Goal: Task Accomplishment & Management: Manage account settings

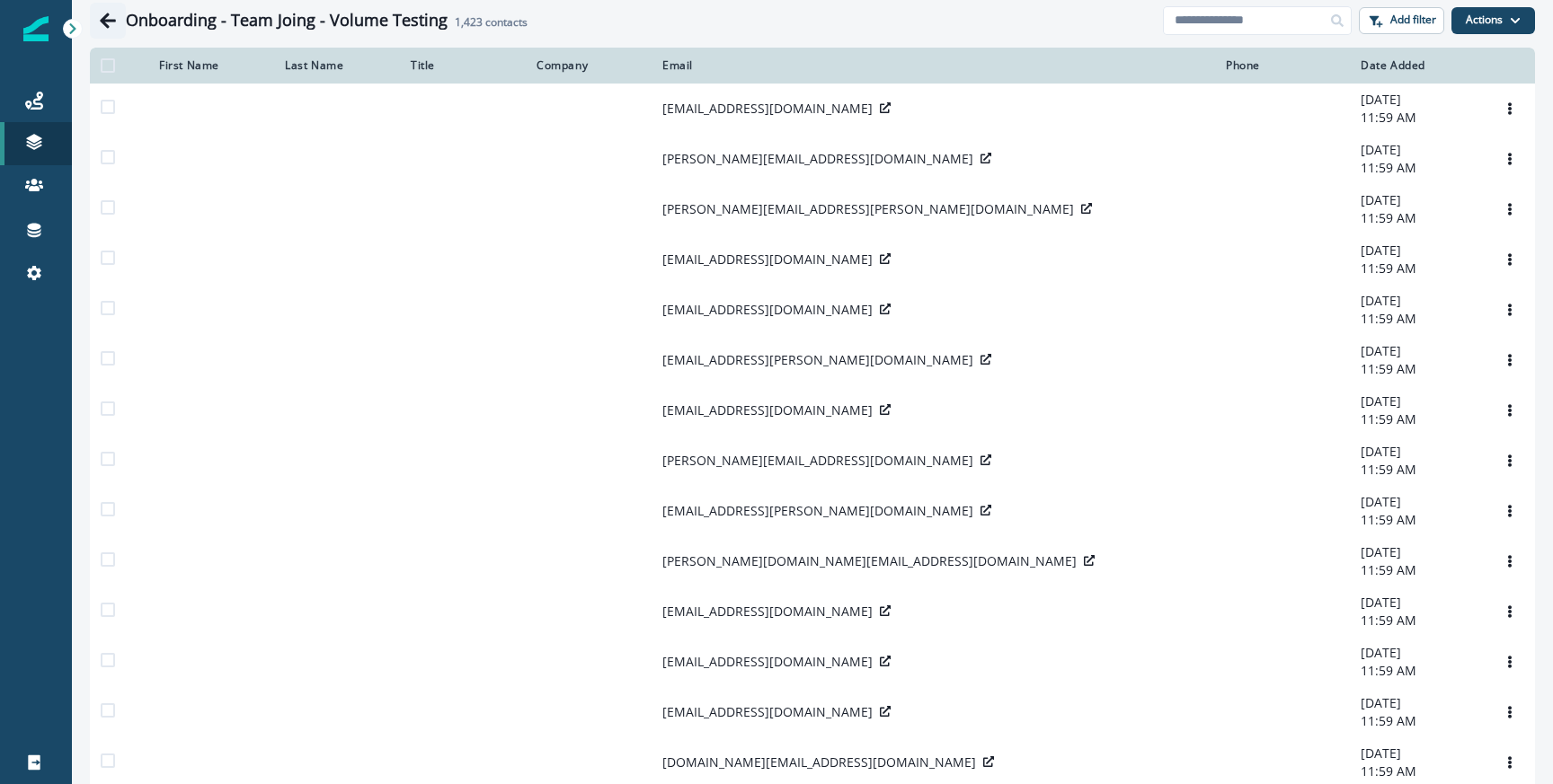
click at [109, 12] on icon "Go back" at bounding box center [107, 21] width 18 height 18
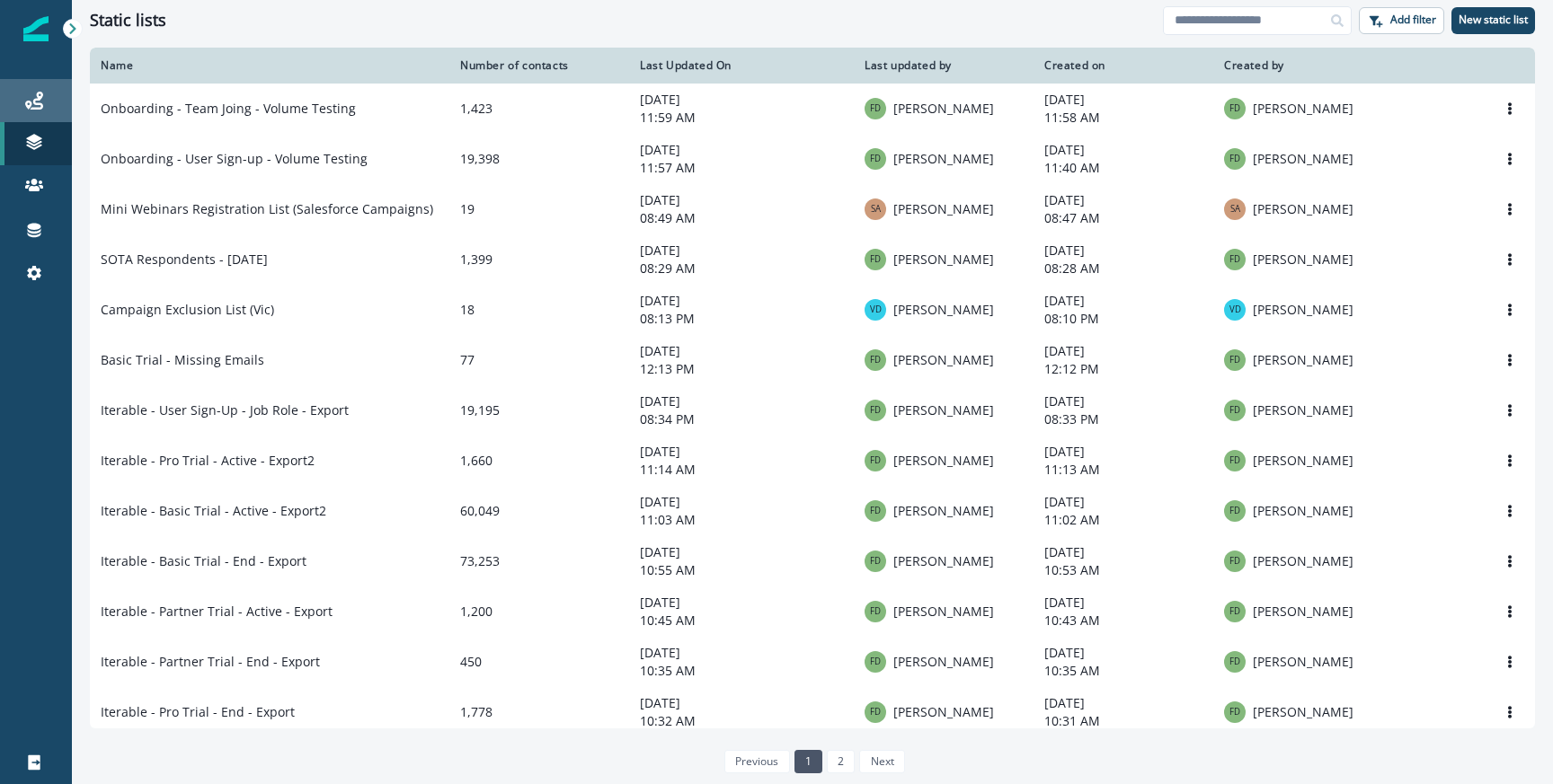
click at [55, 96] on div "Journeys" at bounding box center [35, 101] width 58 height 21
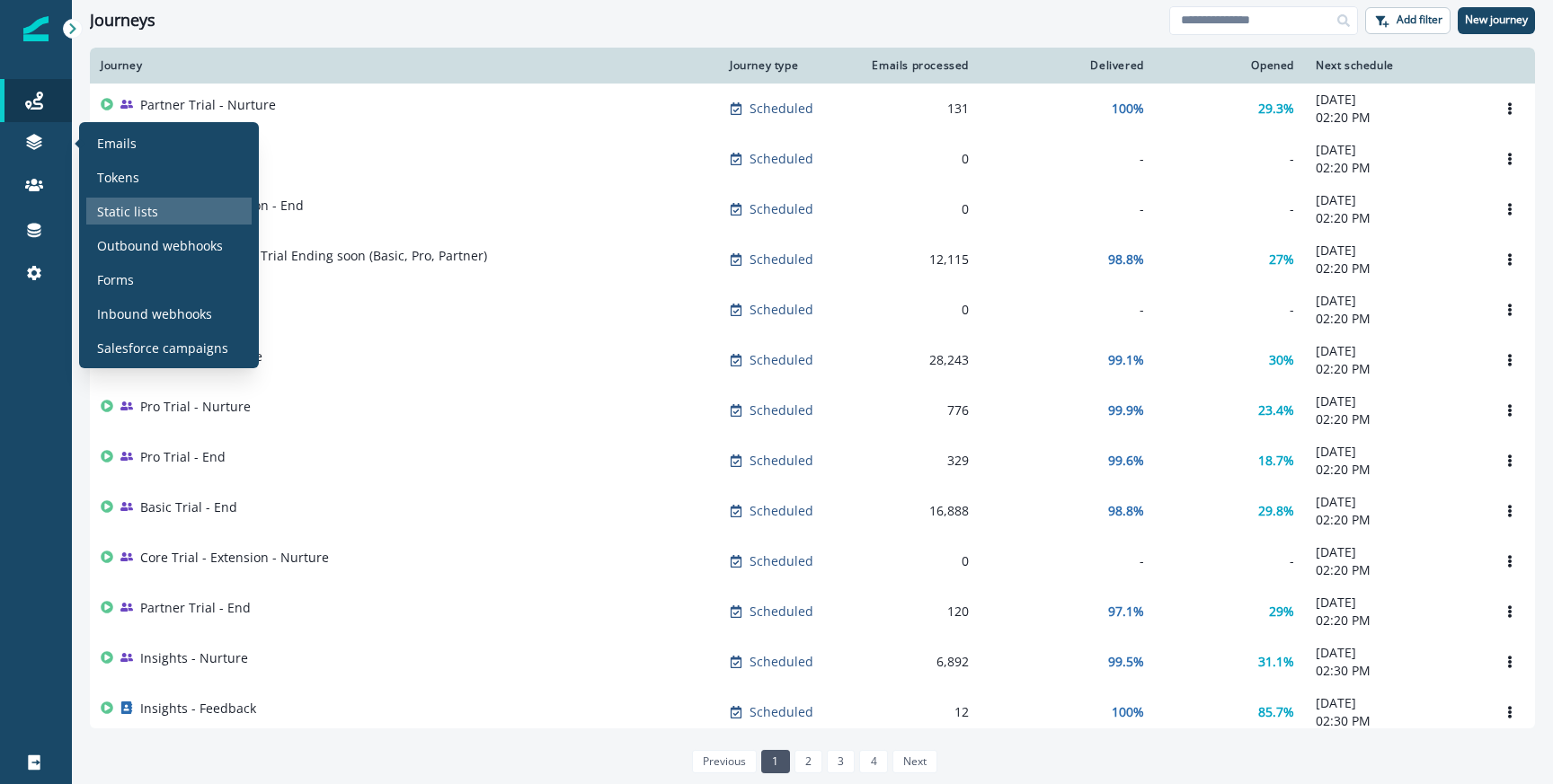
click at [119, 203] on p "Static lists" at bounding box center [127, 211] width 62 height 19
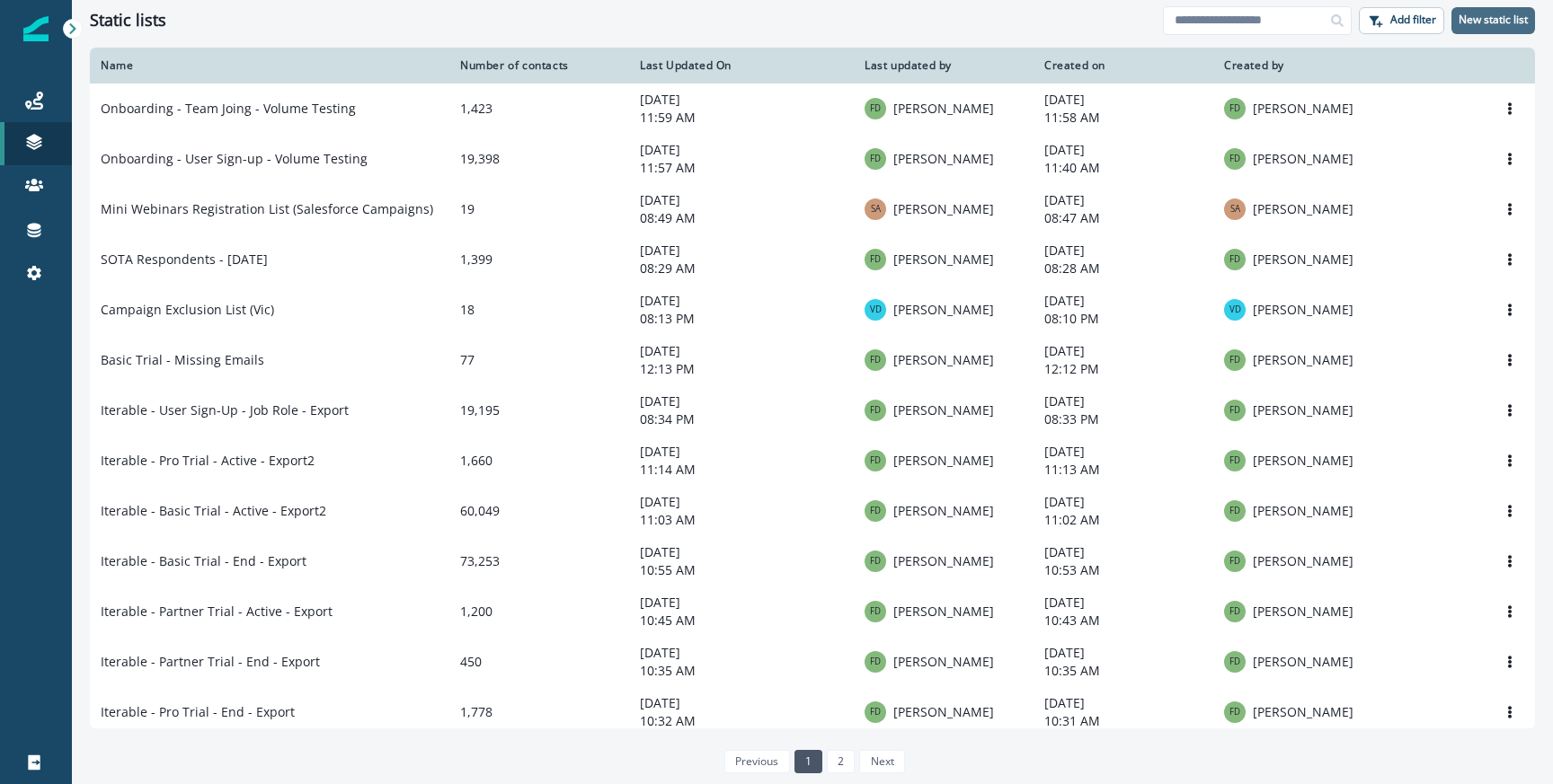
click at [1495, 22] on p "New static list" at bounding box center [1492, 20] width 69 height 13
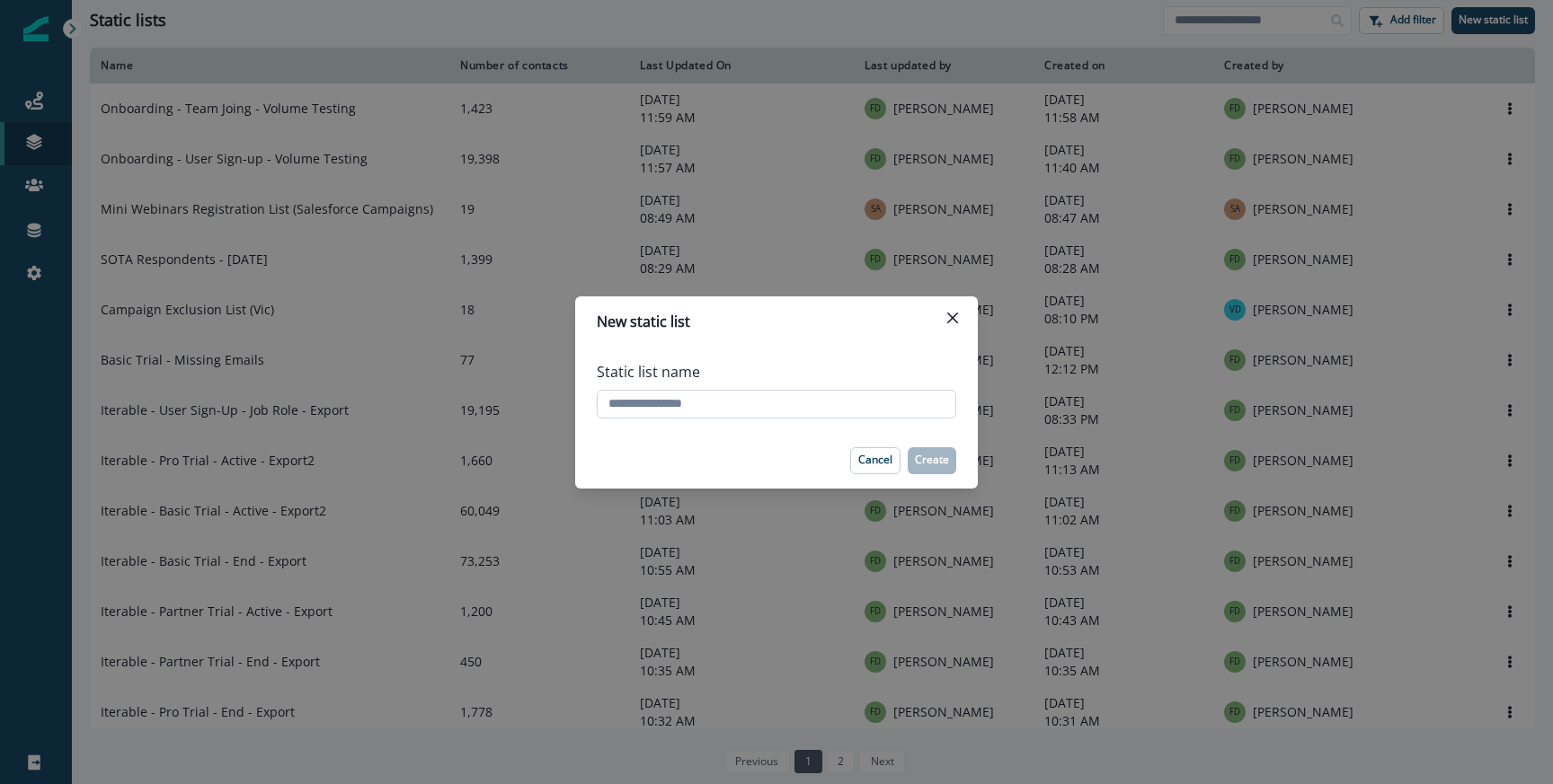
click at [724, 404] on input "Static list name" at bounding box center [776, 403] width 359 height 28
type input "**********"
click at [932, 461] on p "Create" at bounding box center [932, 460] width 34 height 13
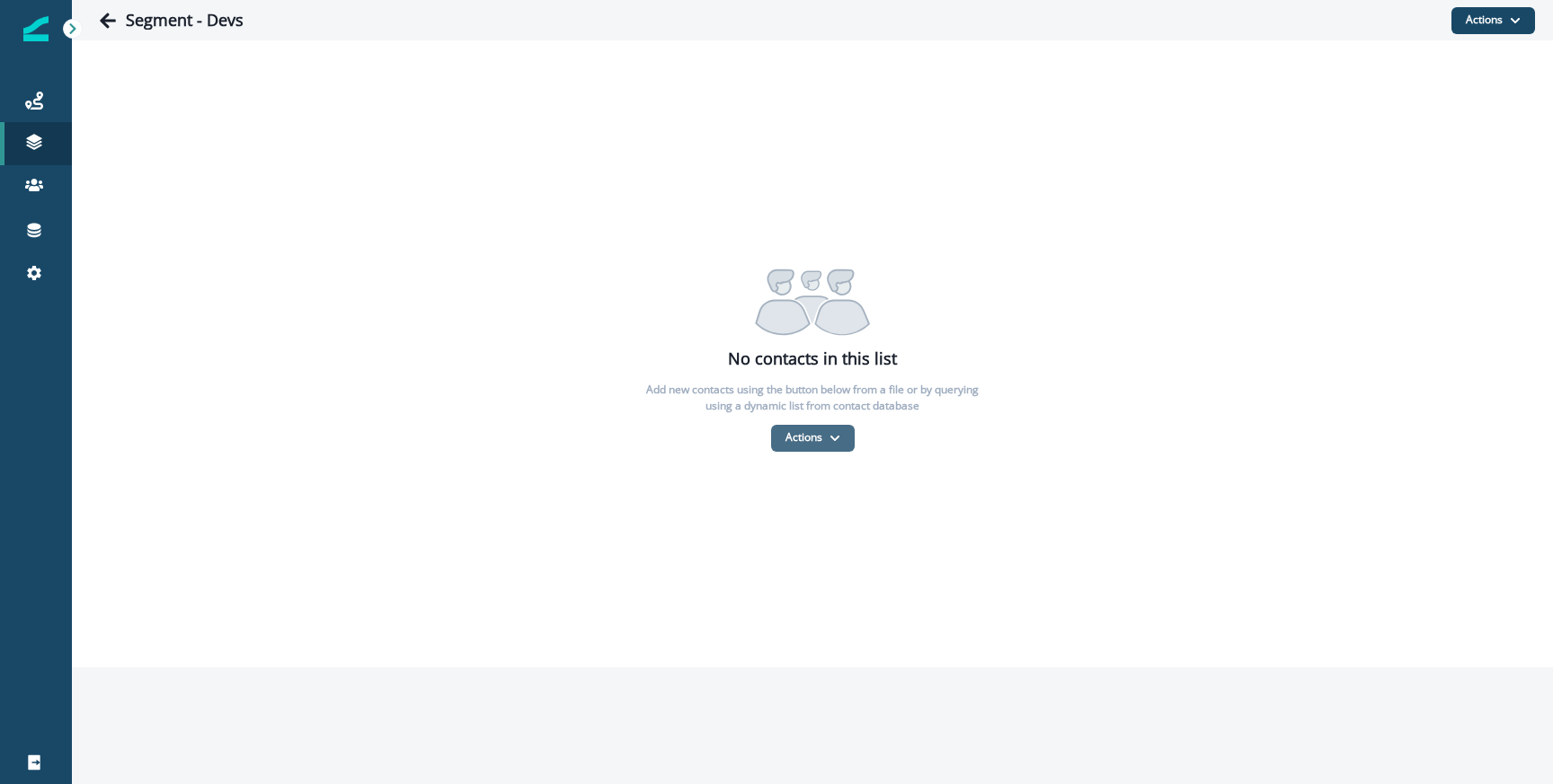
click at [814, 440] on button "Actions" at bounding box center [814, 438] width 84 height 27
click at [816, 543] on button "From a dynamic list" at bounding box center [852, 545] width 160 height 29
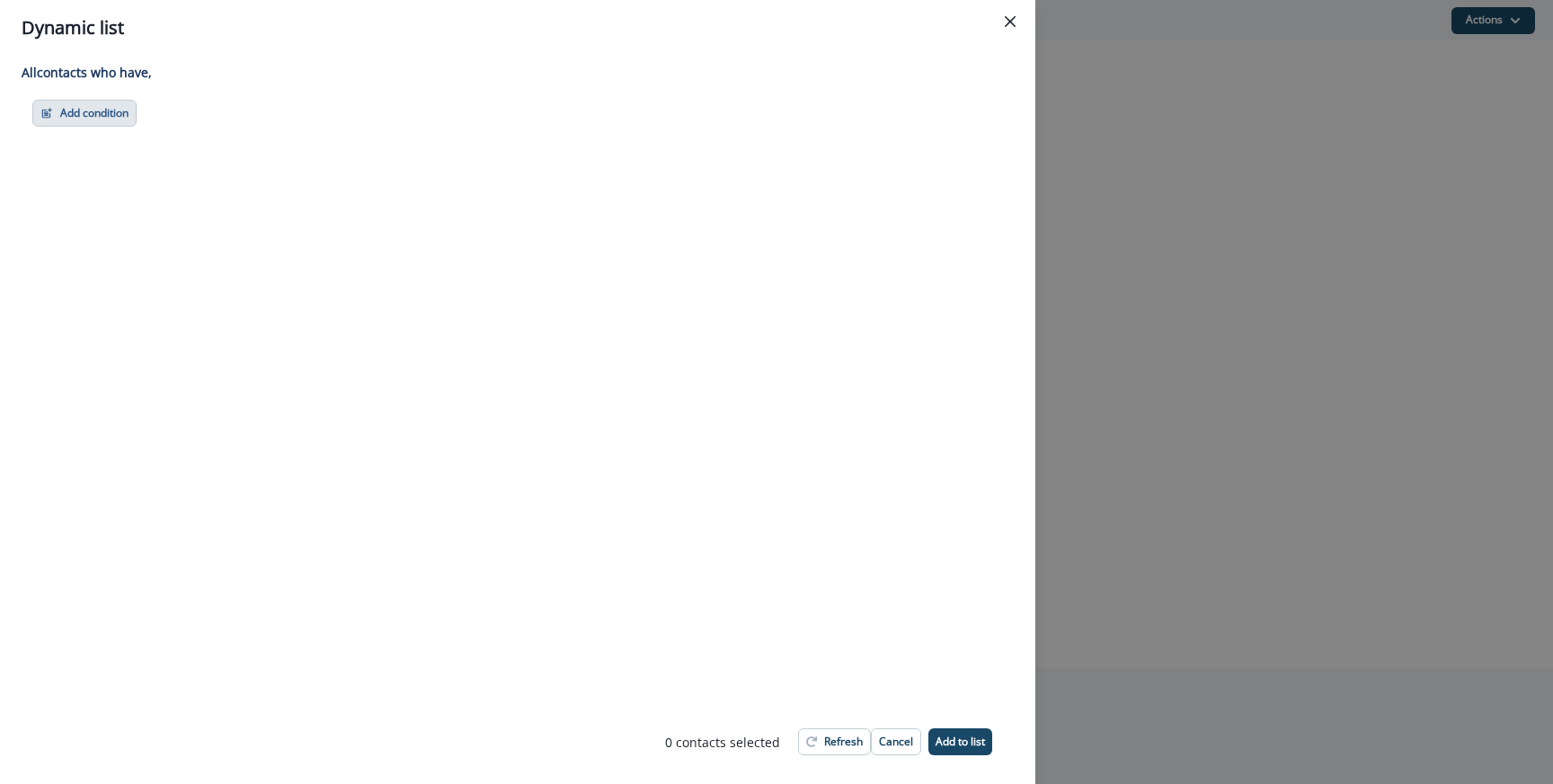
click at [62, 102] on button "Add condition" at bounding box center [84, 113] width 105 height 27
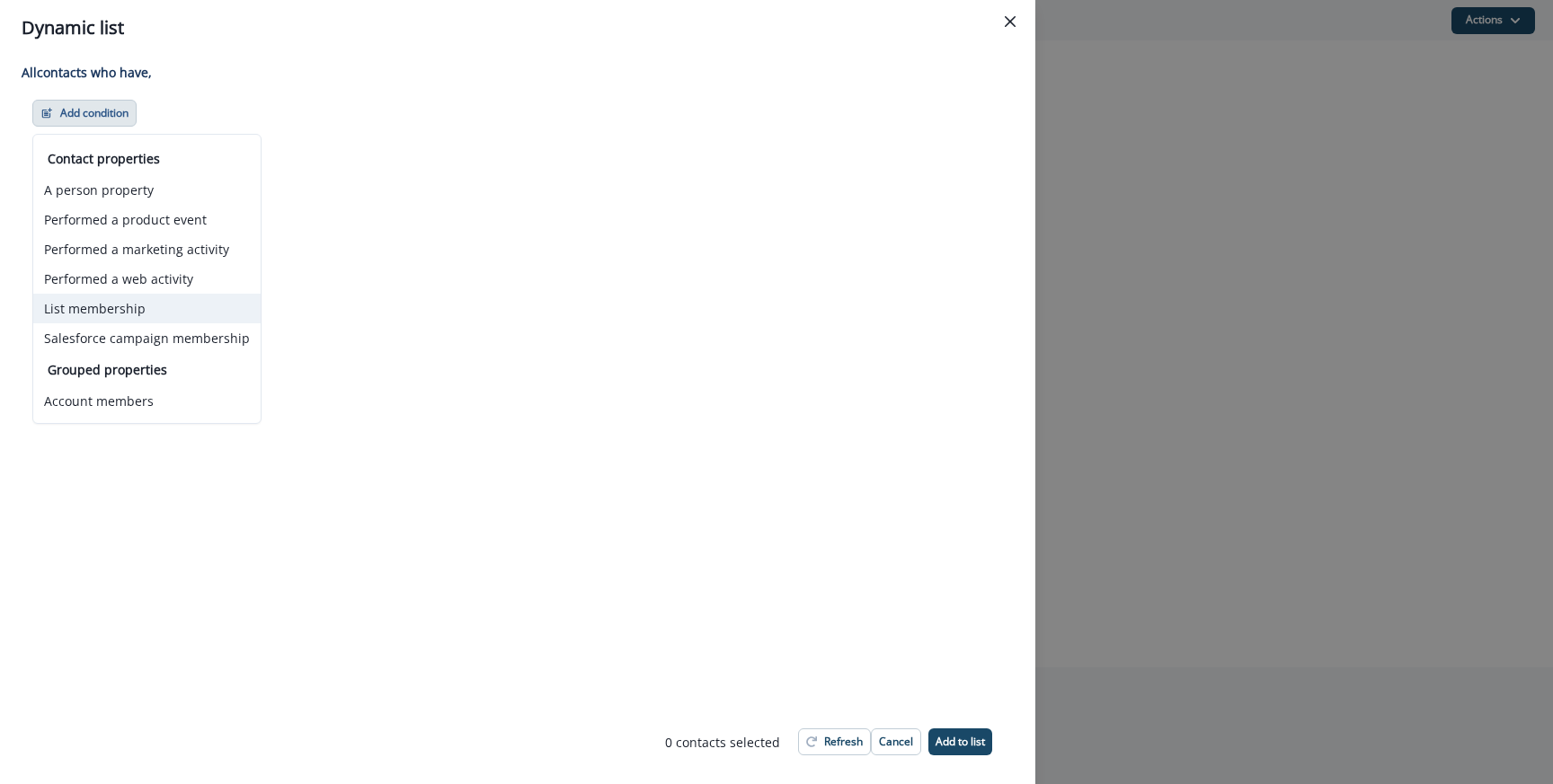
click at [133, 310] on button "List membership" at bounding box center [147, 309] width 228 height 29
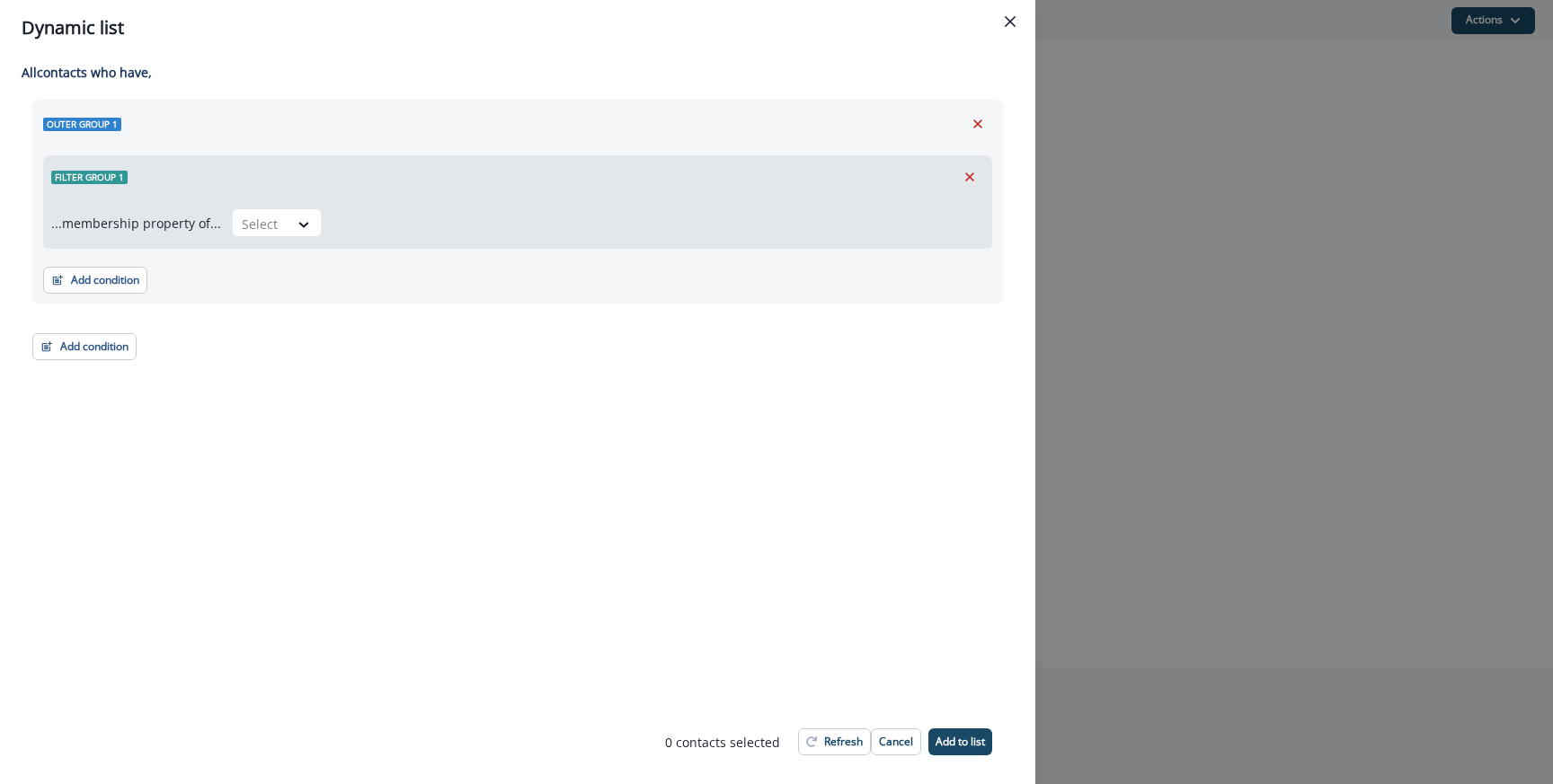
click at [327, 225] on div "...membership property of... Select" at bounding box center [517, 222] width 933 height 28
click at [301, 225] on icon at bounding box center [304, 225] width 17 height 18
click at [281, 259] on div "in" at bounding box center [272, 265] width 90 height 33
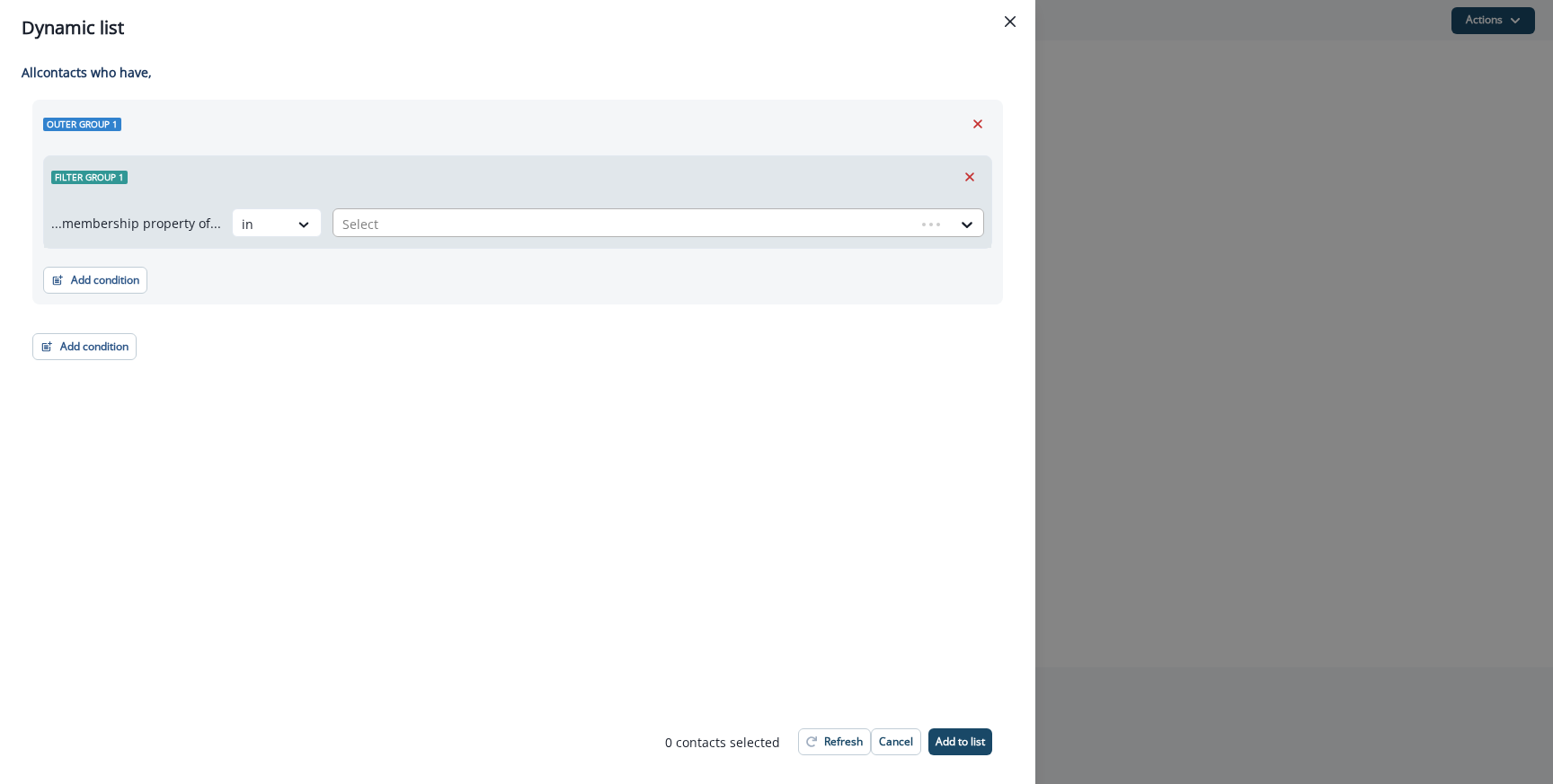
click at [396, 226] on div at bounding box center [624, 224] width 564 height 22
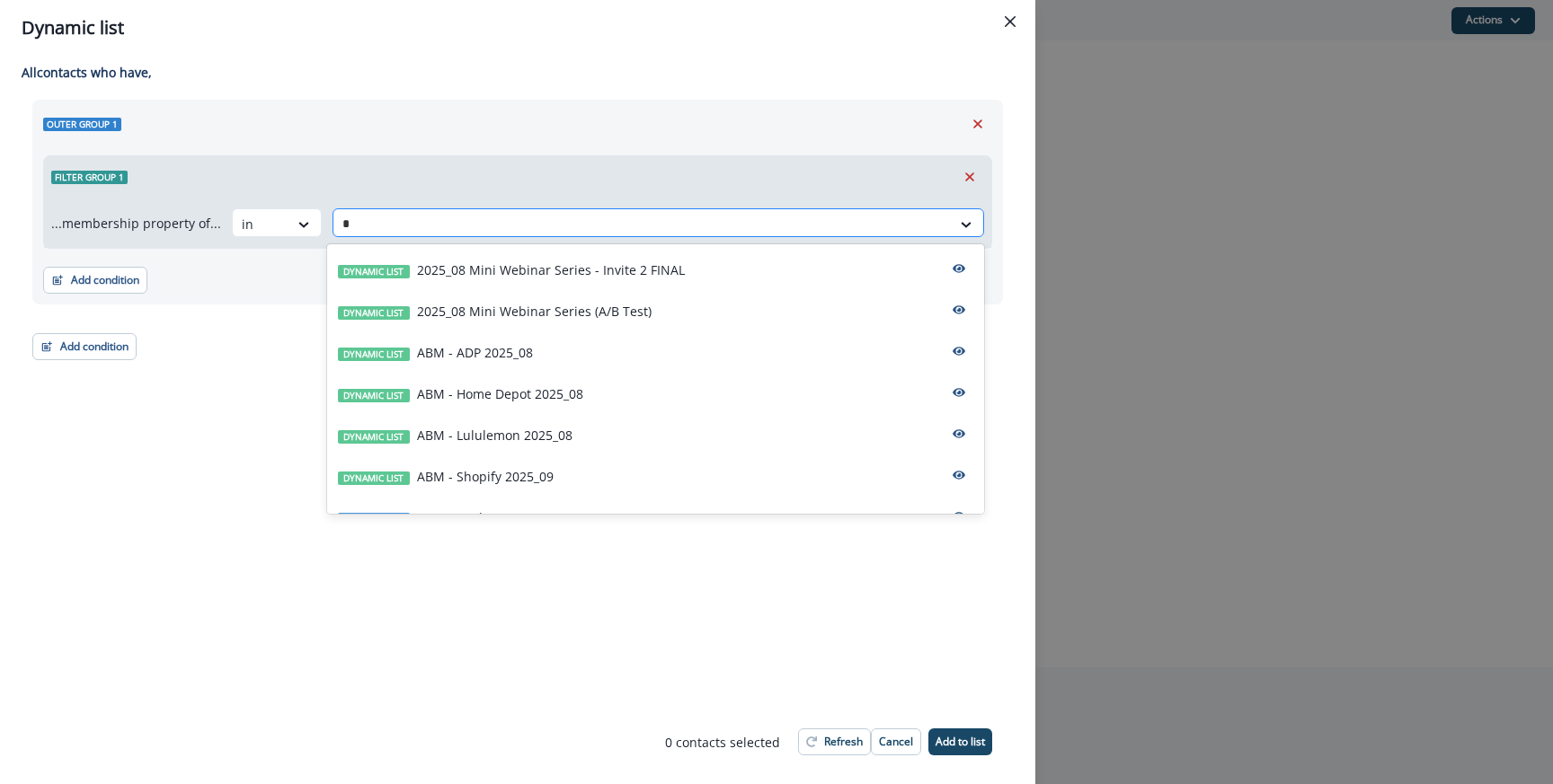
type input "**"
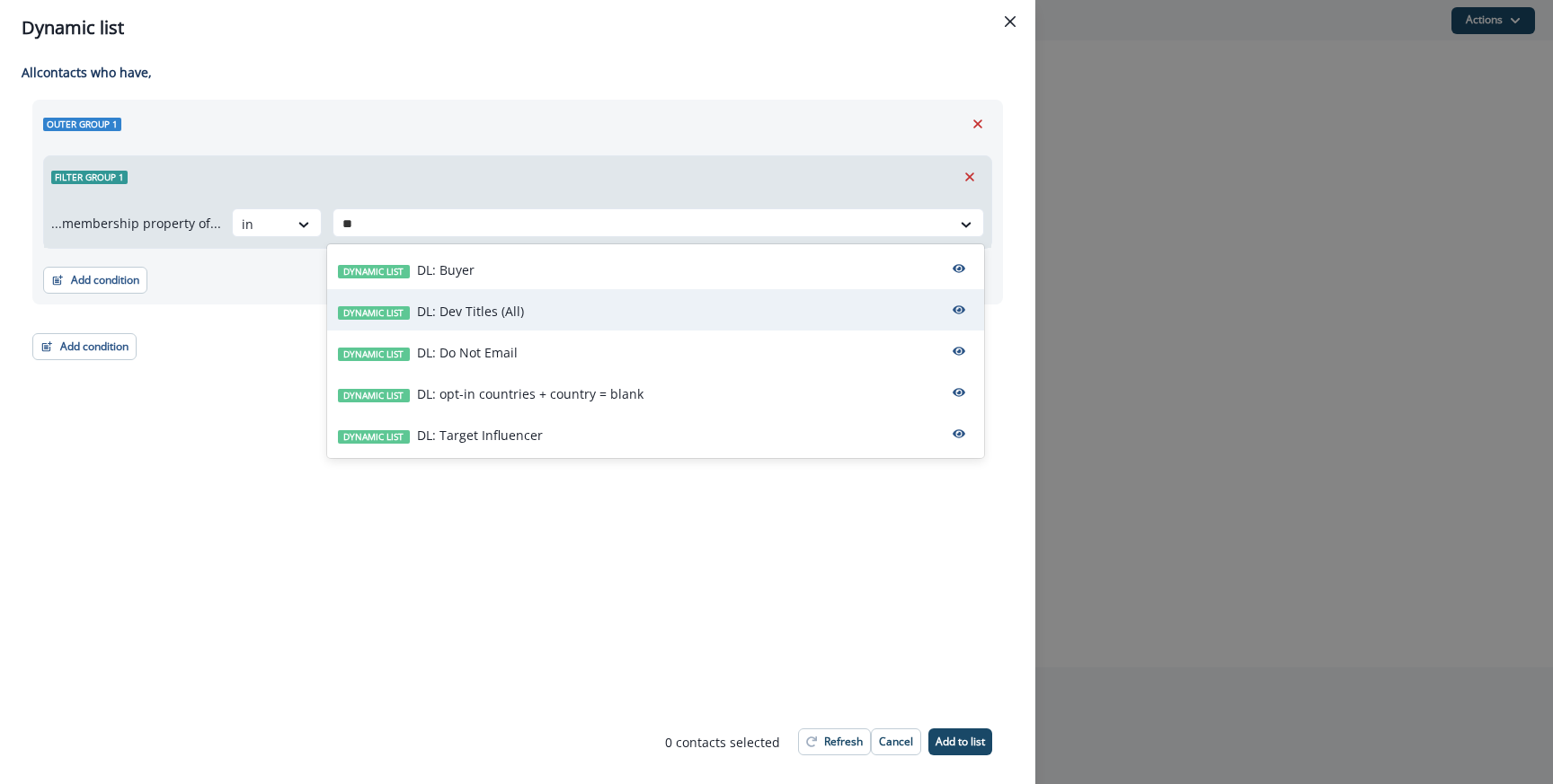
click at [431, 315] on p "DL: Dev Titles (All)" at bounding box center [470, 310] width 106 height 19
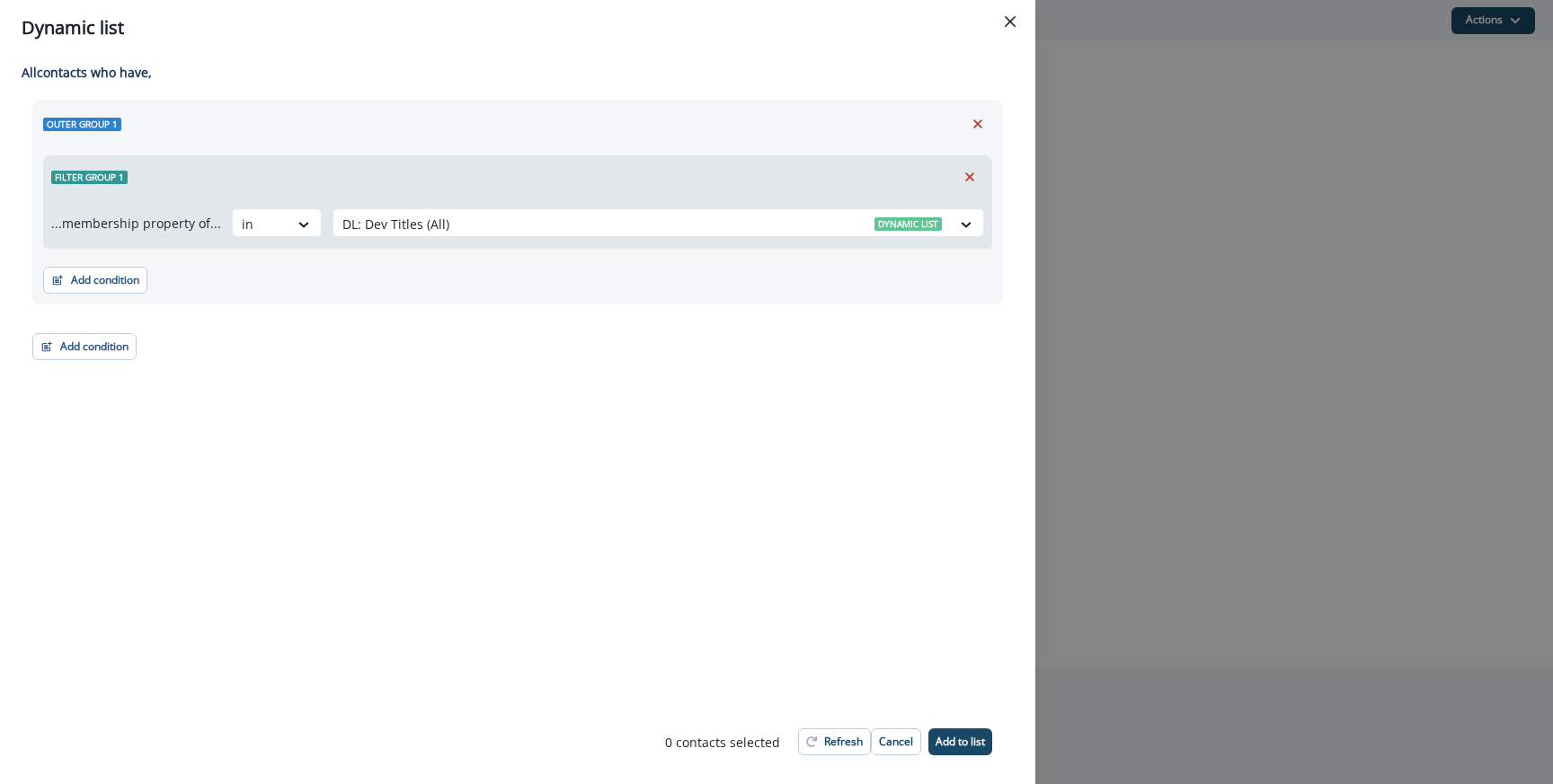
click at [524, 368] on div "All contact s who have, Outer group 1 Filter group 1 ...membership property of.…" at bounding box center [518, 378] width 1035 height 644
click at [974, 742] on p "Add to list" at bounding box center [960, 742] width 50 height 13
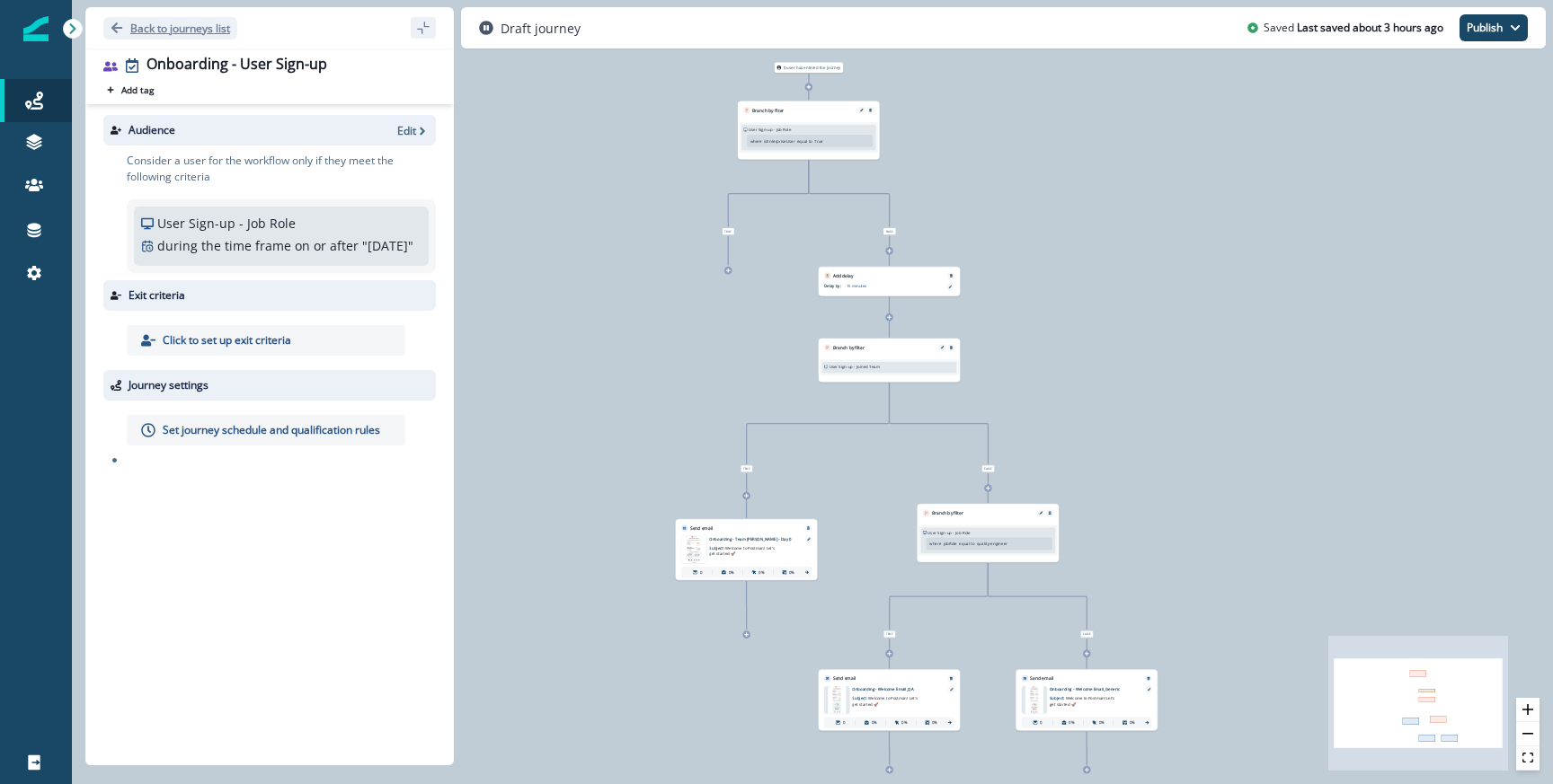
click at [171, 37] on button "Back to journeys list" at bounding box center [170, 27] width 134 height 22
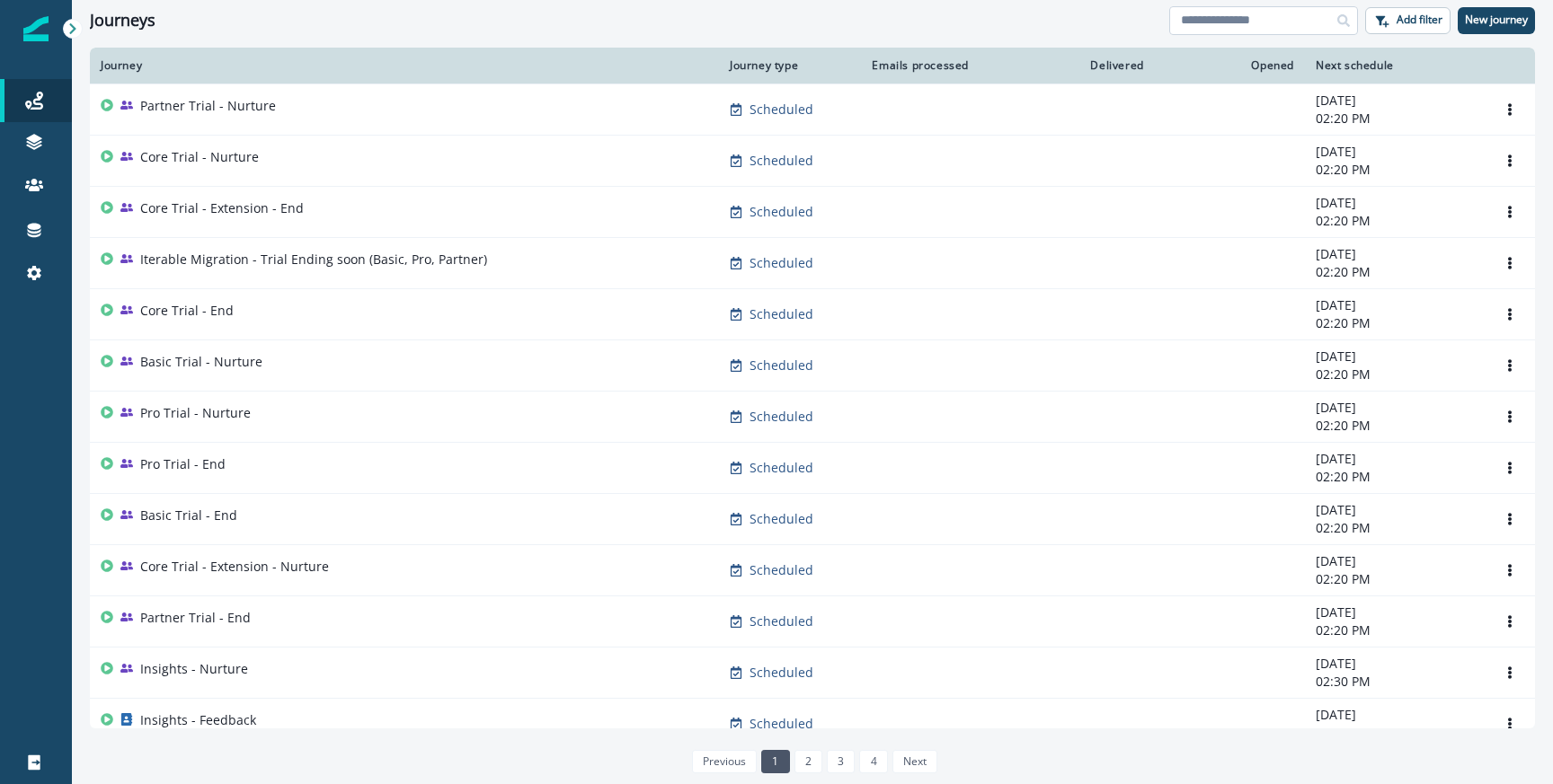
click at [1223, 10] on input at bounding box center [1263, 20] width 189 height 28
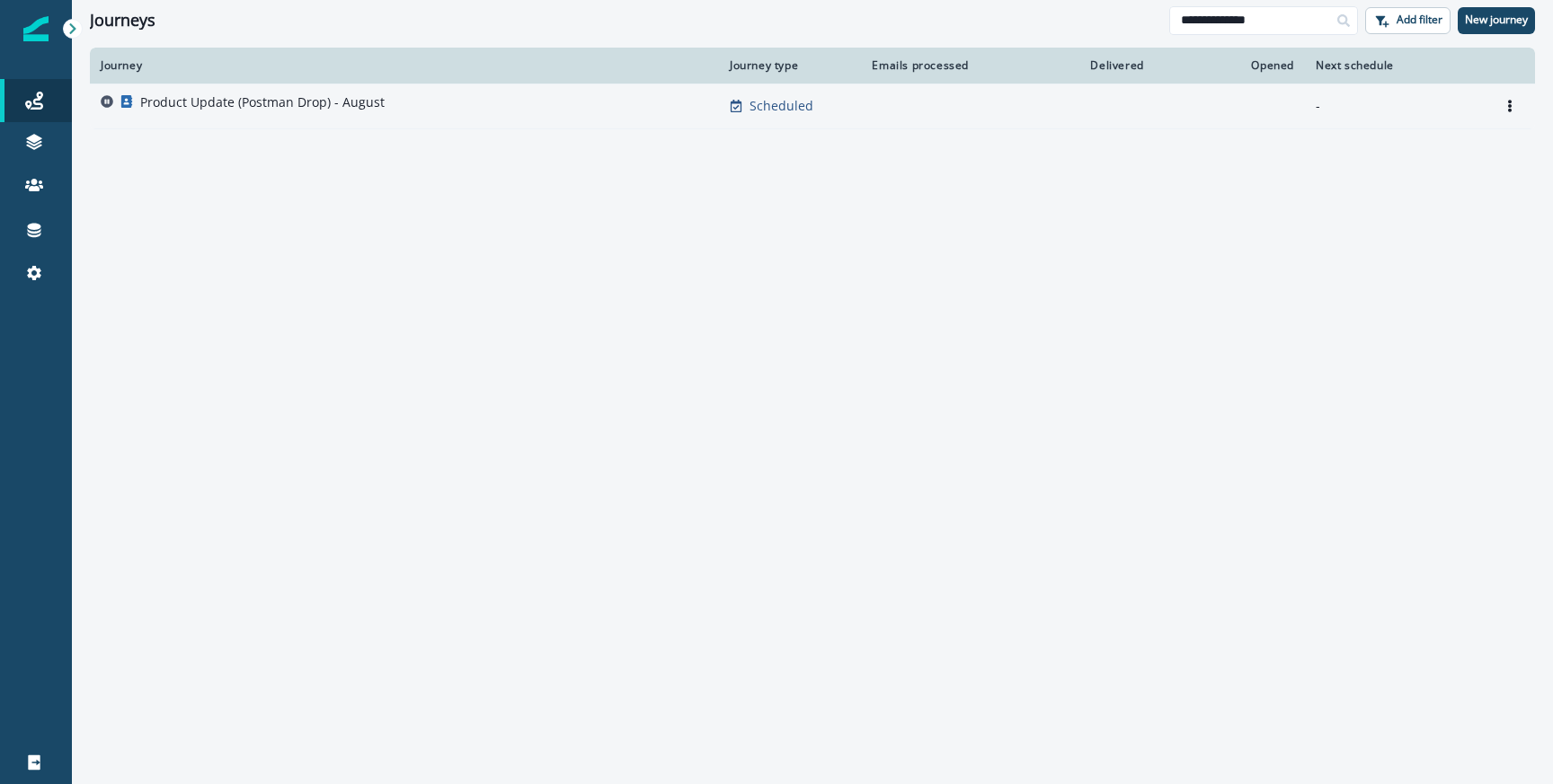
type input "**********"
click at [223, 105] on p "Product Update (Postman Drop) - August" at bounding box center [263, 103] width 244 height 18
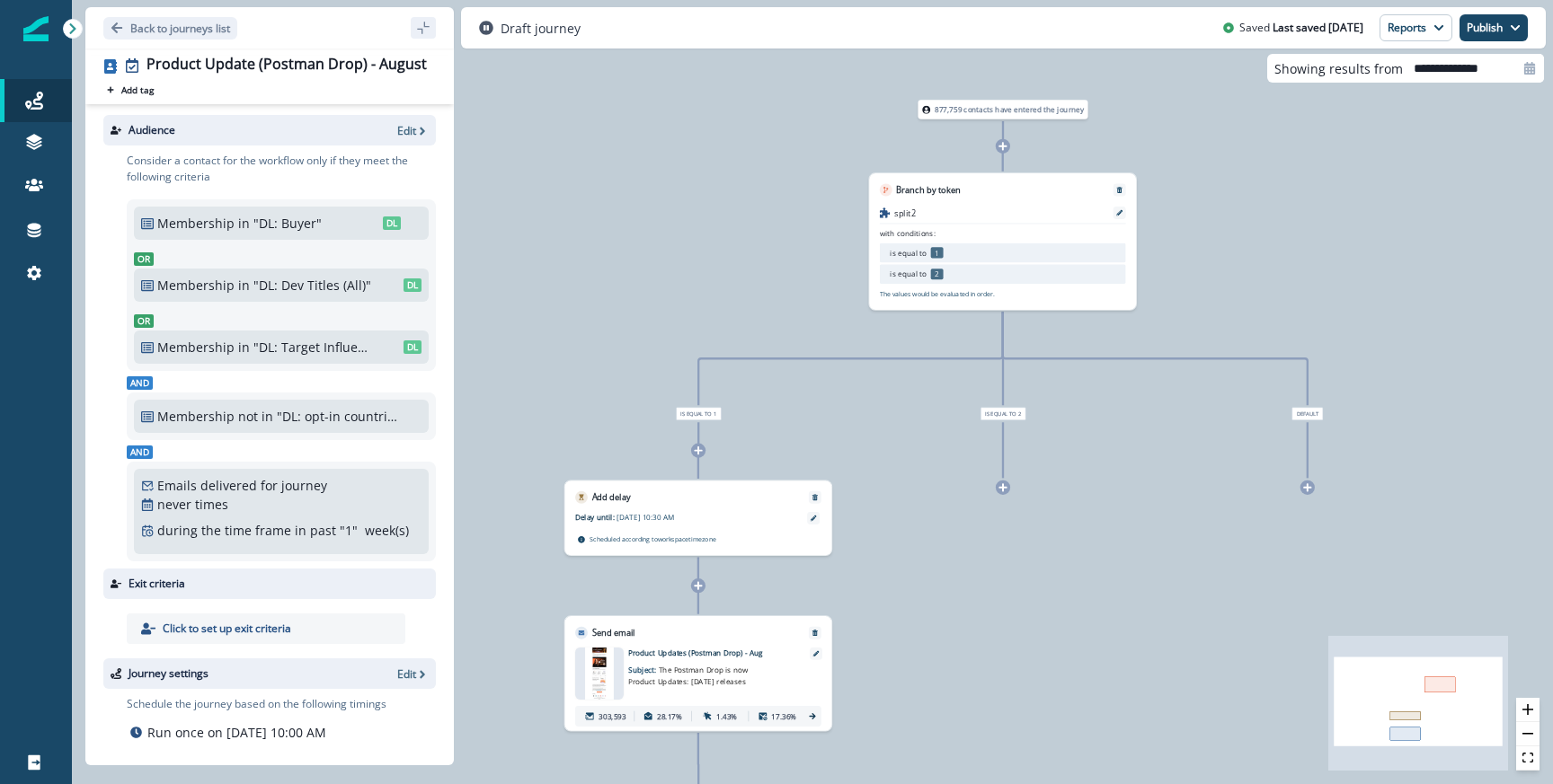
click at [662, 167] on div "877,759 contacts have entered the journey Branch by token split2 with condition…" at bounding box center [813, 392] width 1481 height 784
click at [221, 28] on p "Back to journeys list" at bounding box center [180, 28] width 100 height 16
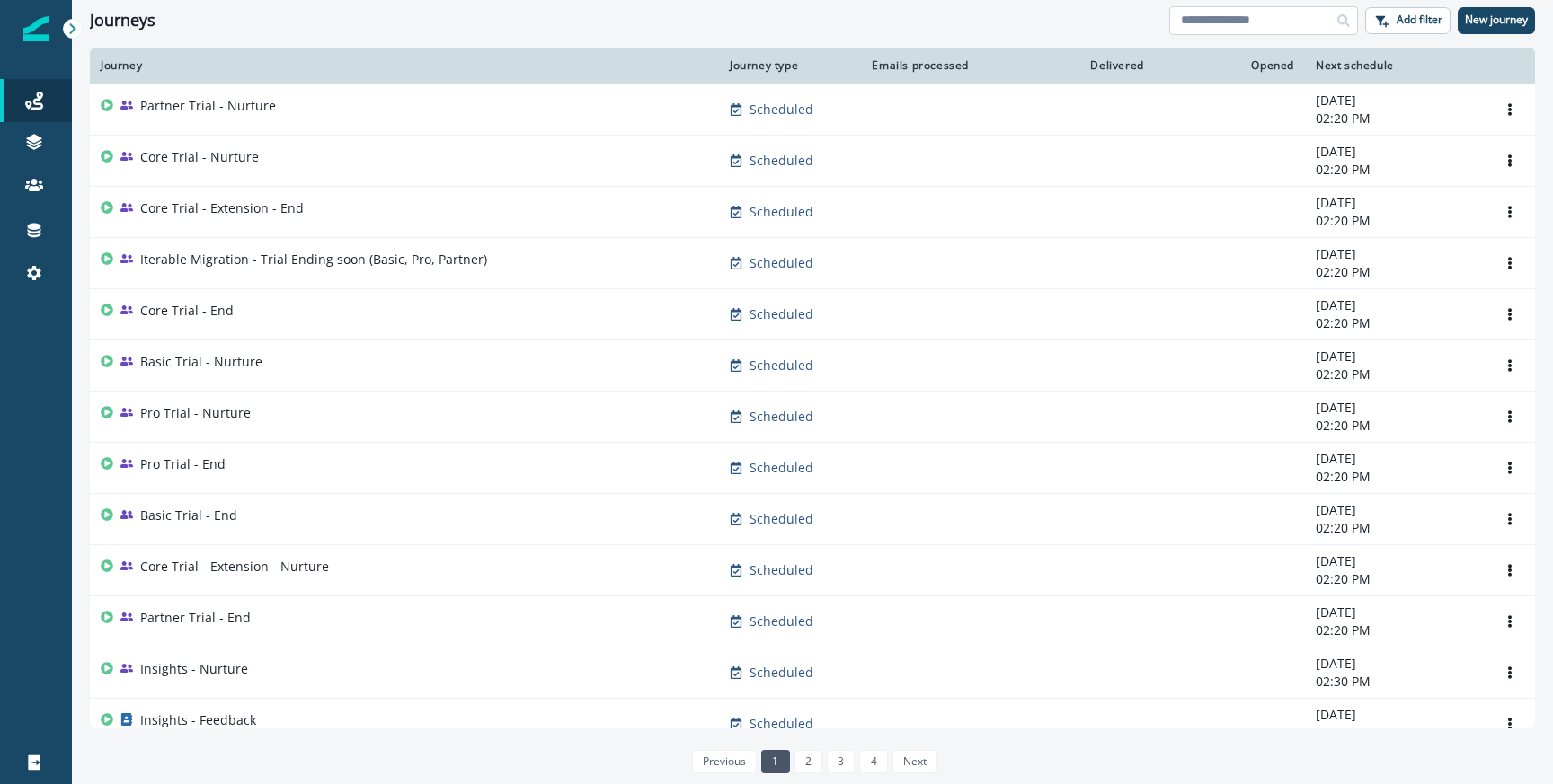
click at [1232, 8] on input at bounding box center [1263, 20] width 189 height 28
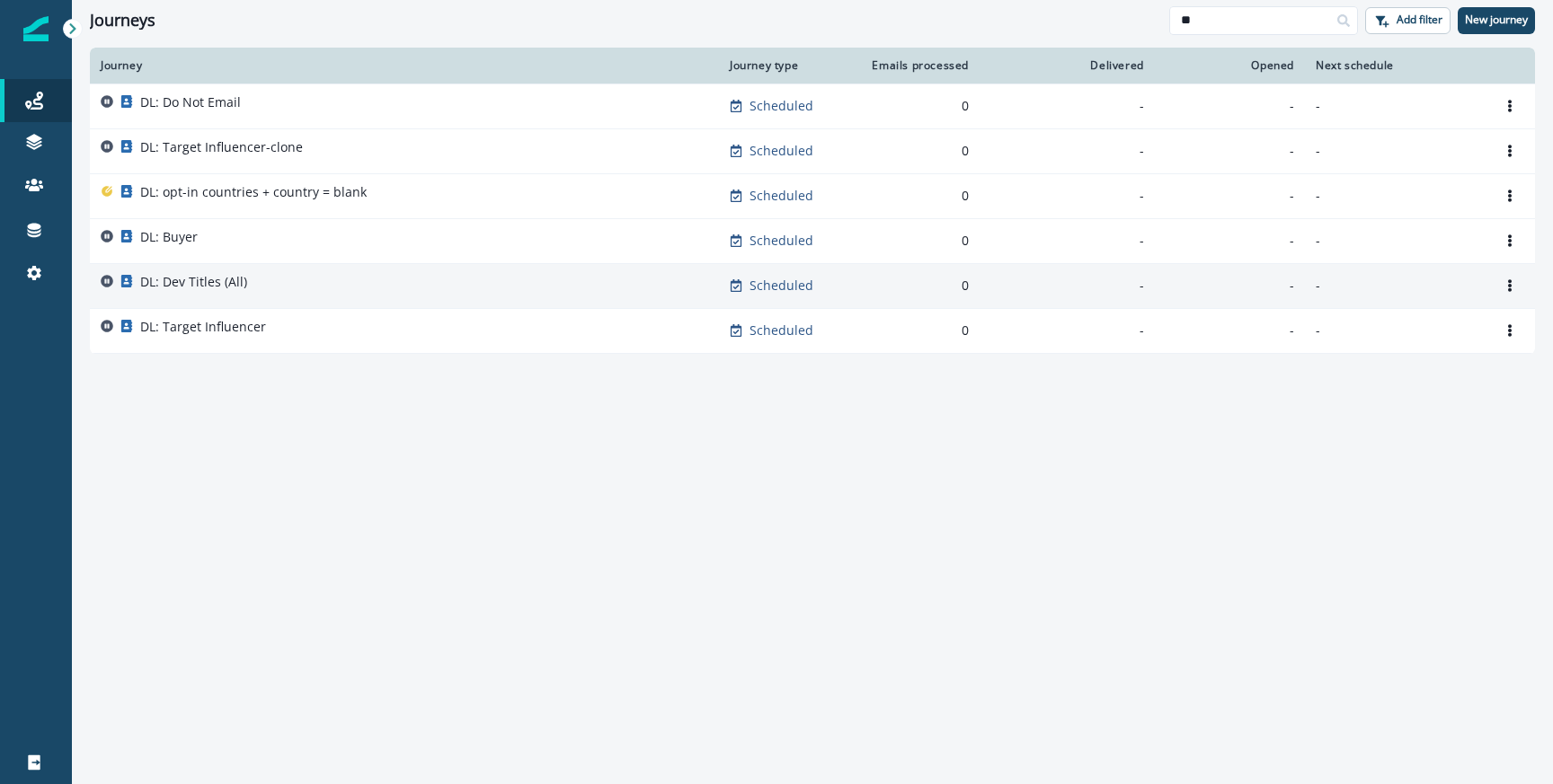
type input "**"
click at [254, 280] on div "DL: Dev Titles (All)" at bounding box center [404, 286] width 608 height 25
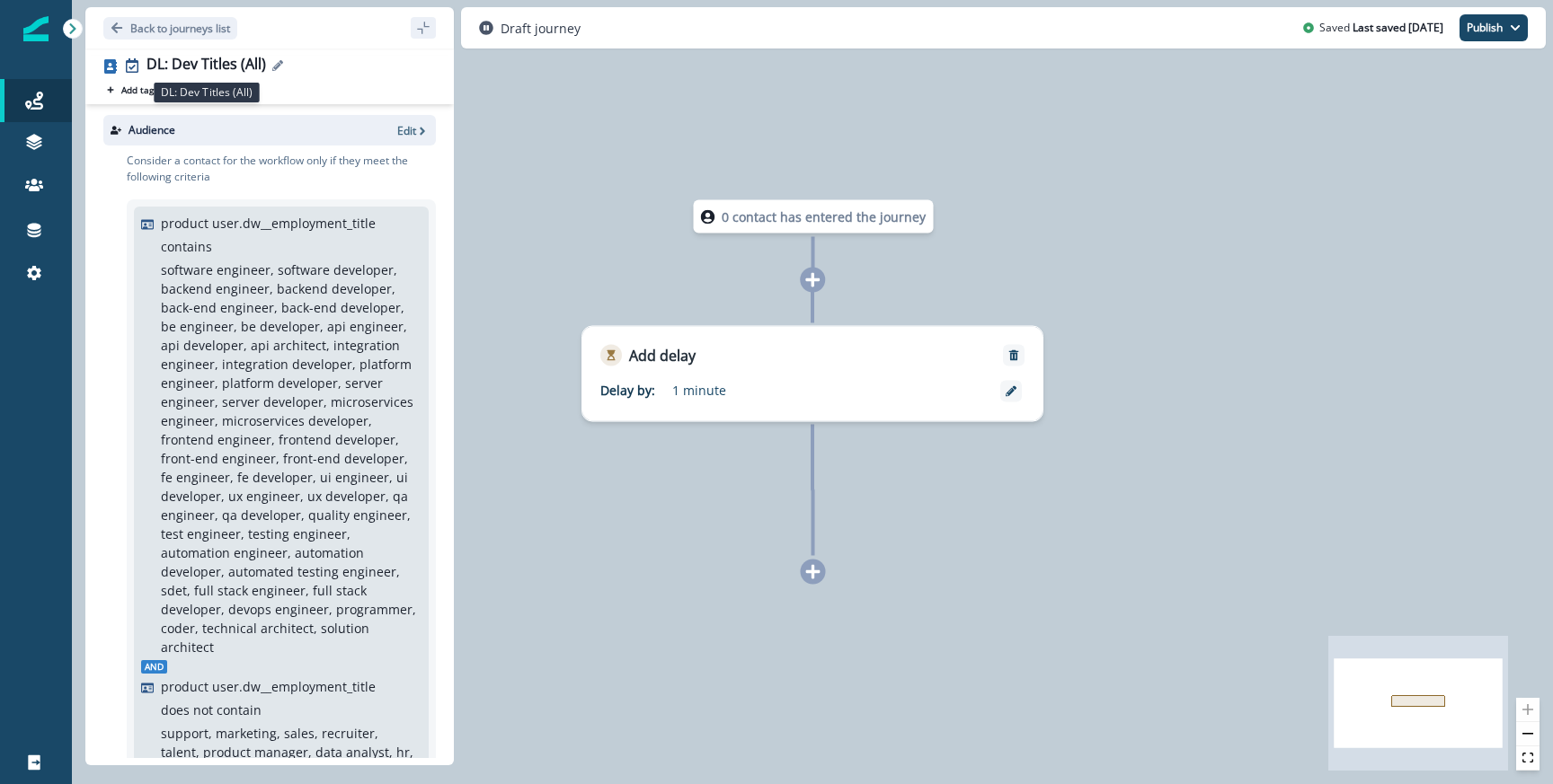
click at [257, 68] on div "DL: Dev Titles (All)" at bounding box center [206, 65] width 119 height 20
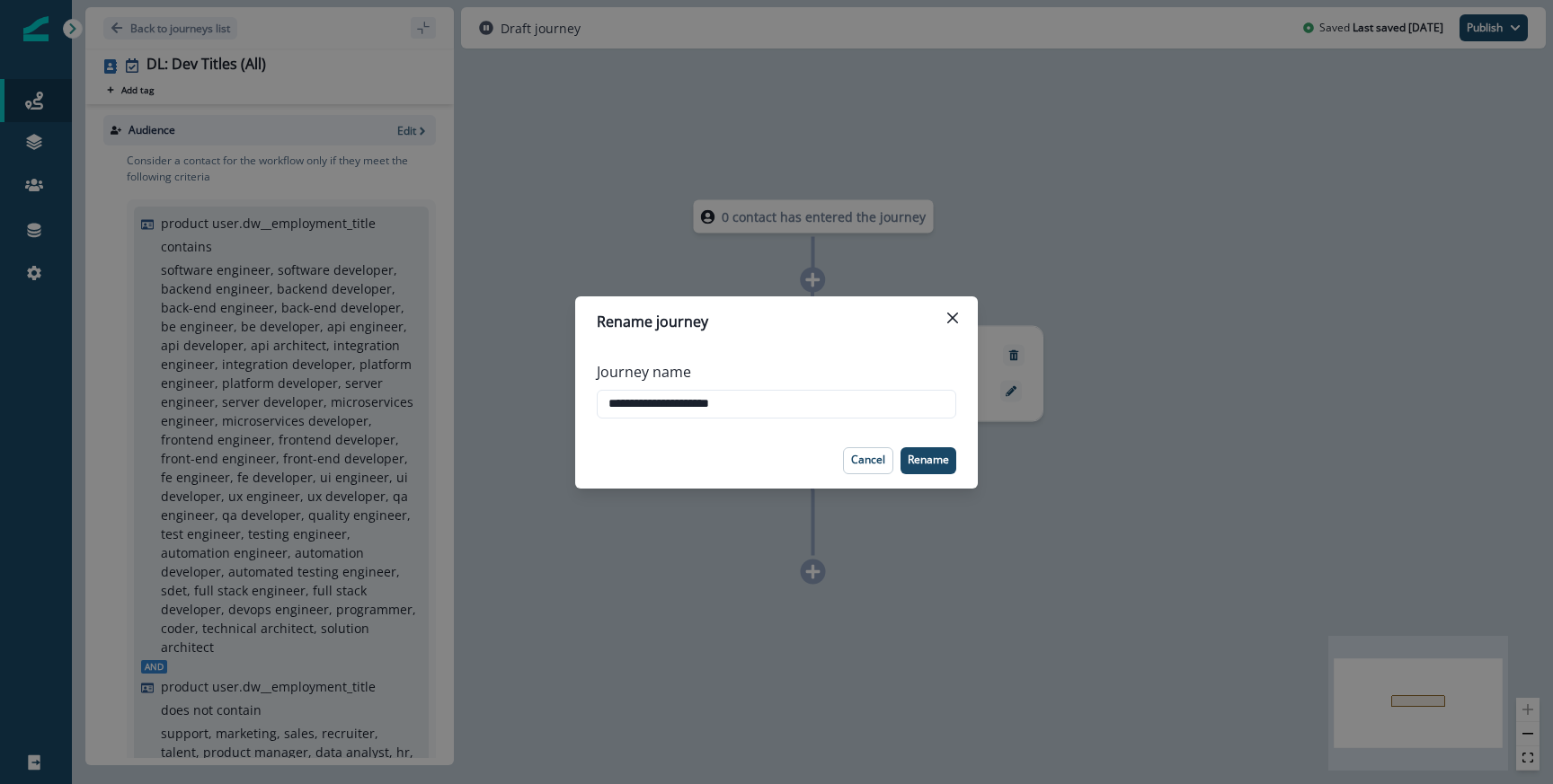
type input "**********"
click at [938, 455] on p "Rename" at bounding box center [928, 460] width 41 height 13
